Goal: Information Seeking & Learning: Learn about a topic

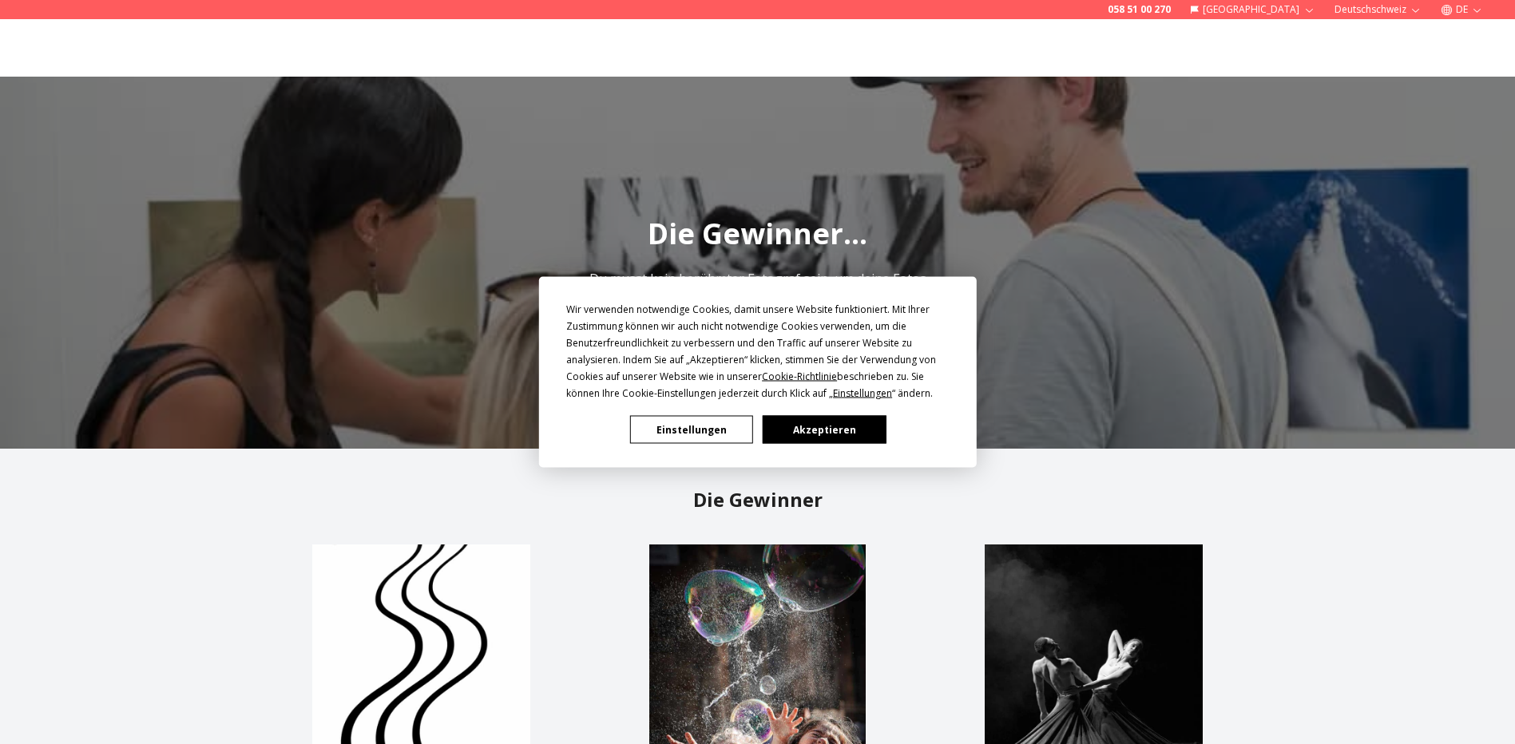
click at [837, 427] on button "Akzeptieren" at bounding box center [823, 430] width 123 height 28
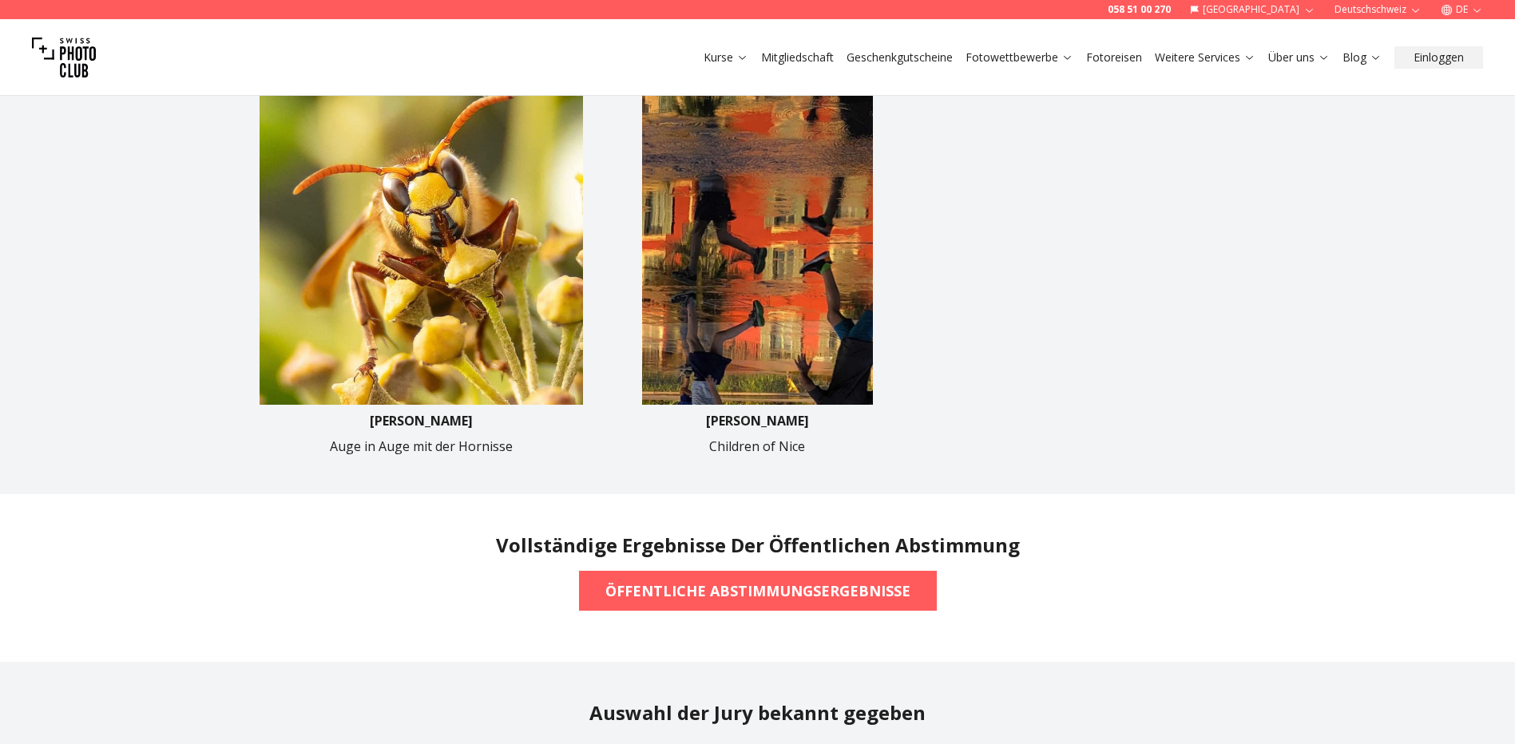
scroll to position [878, 0]
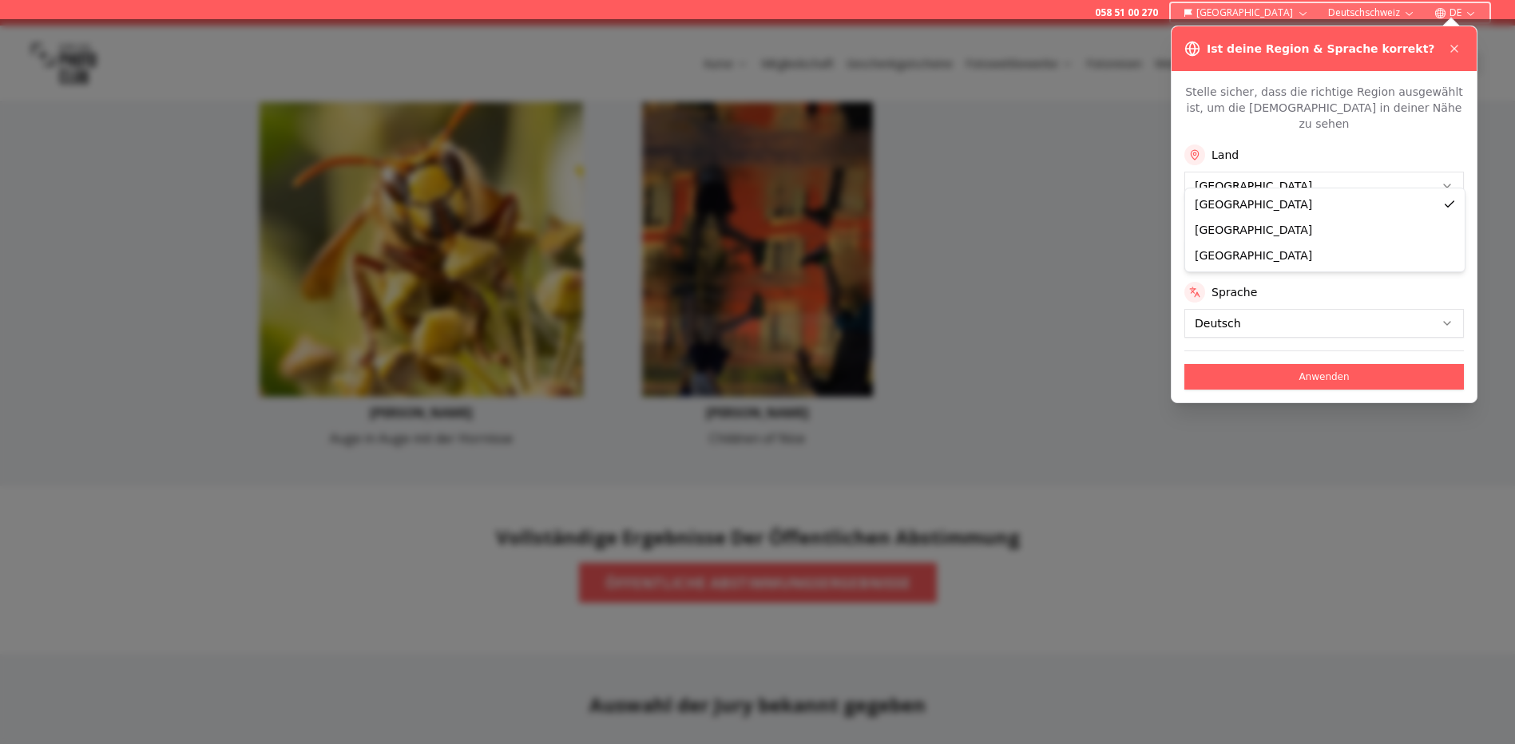
click at [1341, 364] on button "Anwenden" at bounding box center [1323, 377] width 279 height 26
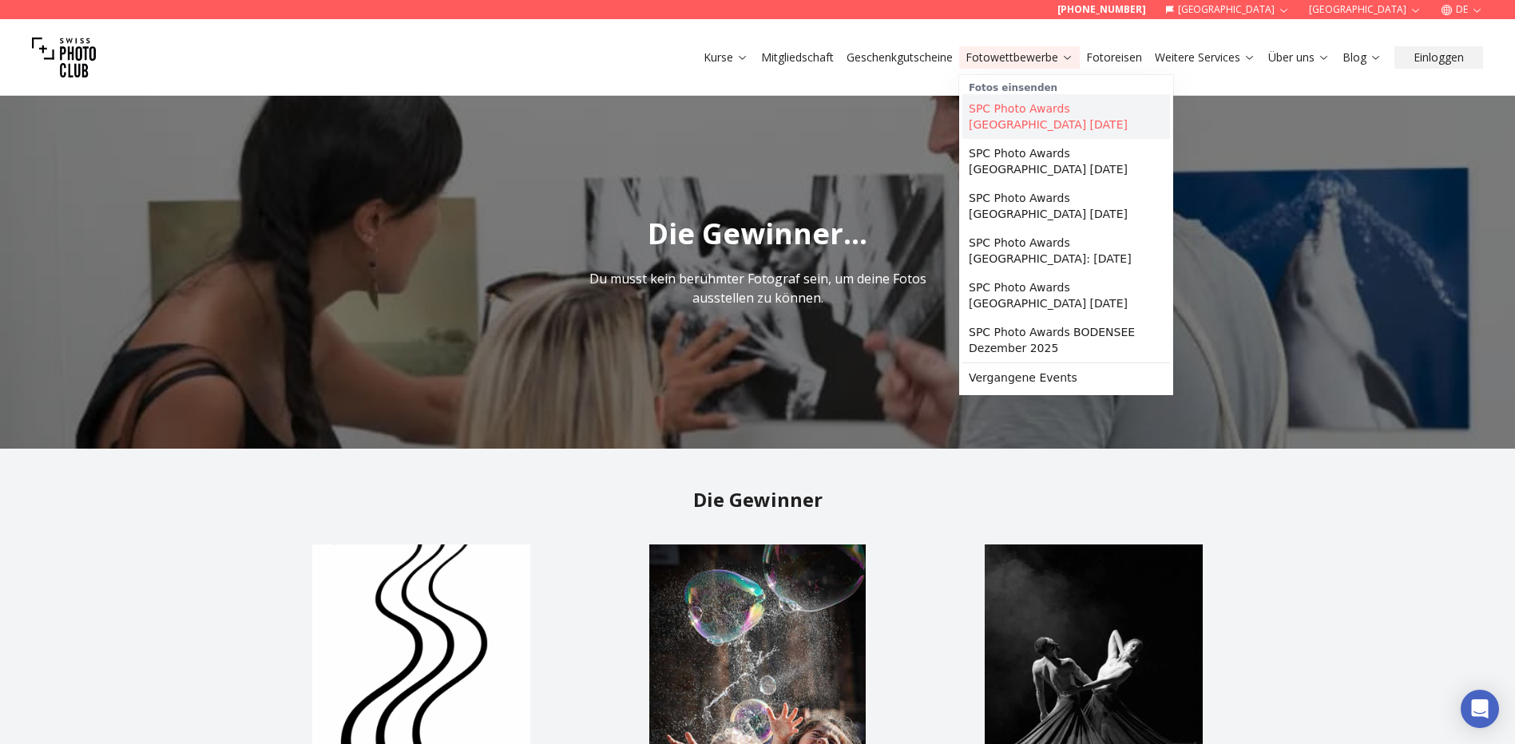
click at [1049, 104] on link "SPC Photo Awards [GEOGRAPHIC_DATA] [DATE]" at bounding box center [1066, 116] width 208 height 45
